Goal: Communication & Community: Answer question/provide support

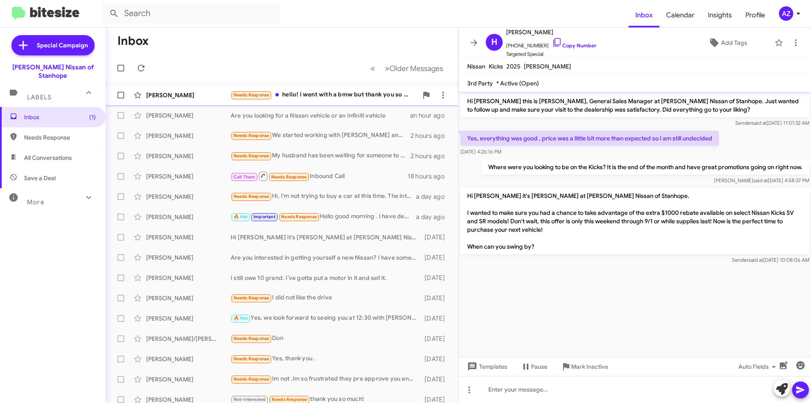
click at [203, 93] on div "[PERSON_NAME]" at bounding box center [188, 95] width 84 height 8
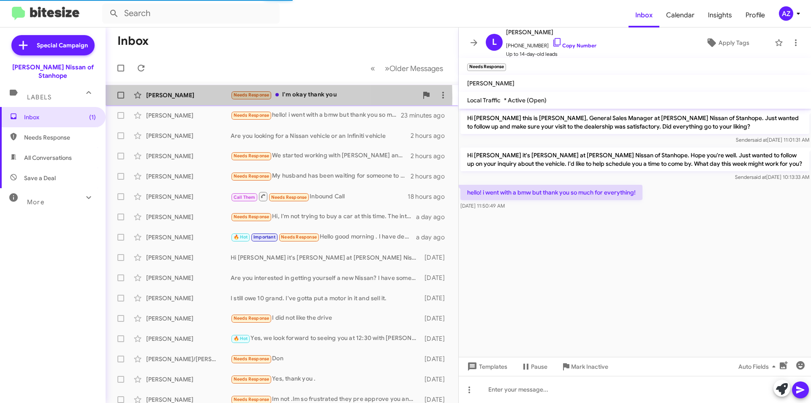
click at [197, 98] on div "Kayky Amaya" at bounding box center [188, 95] width 84 height 8
